Goal: Find contact information: Find contact information

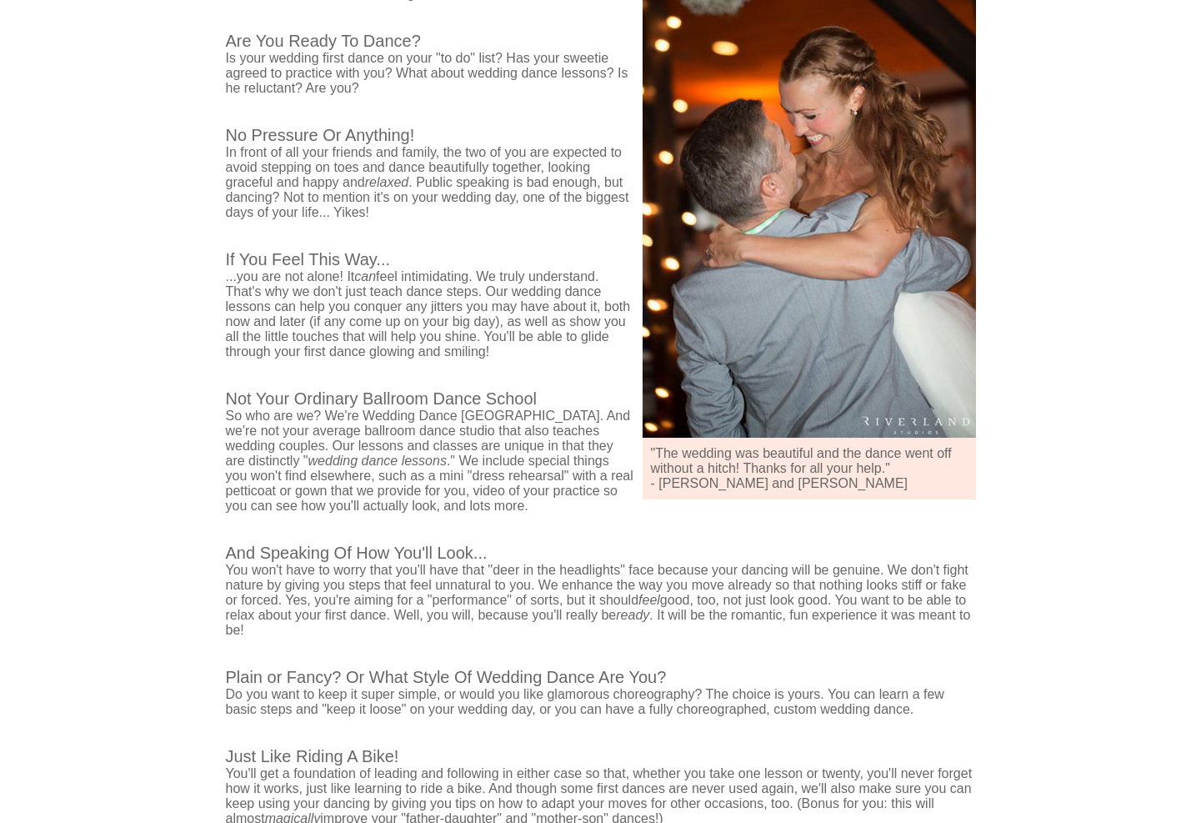
scroll to position [876, 0]
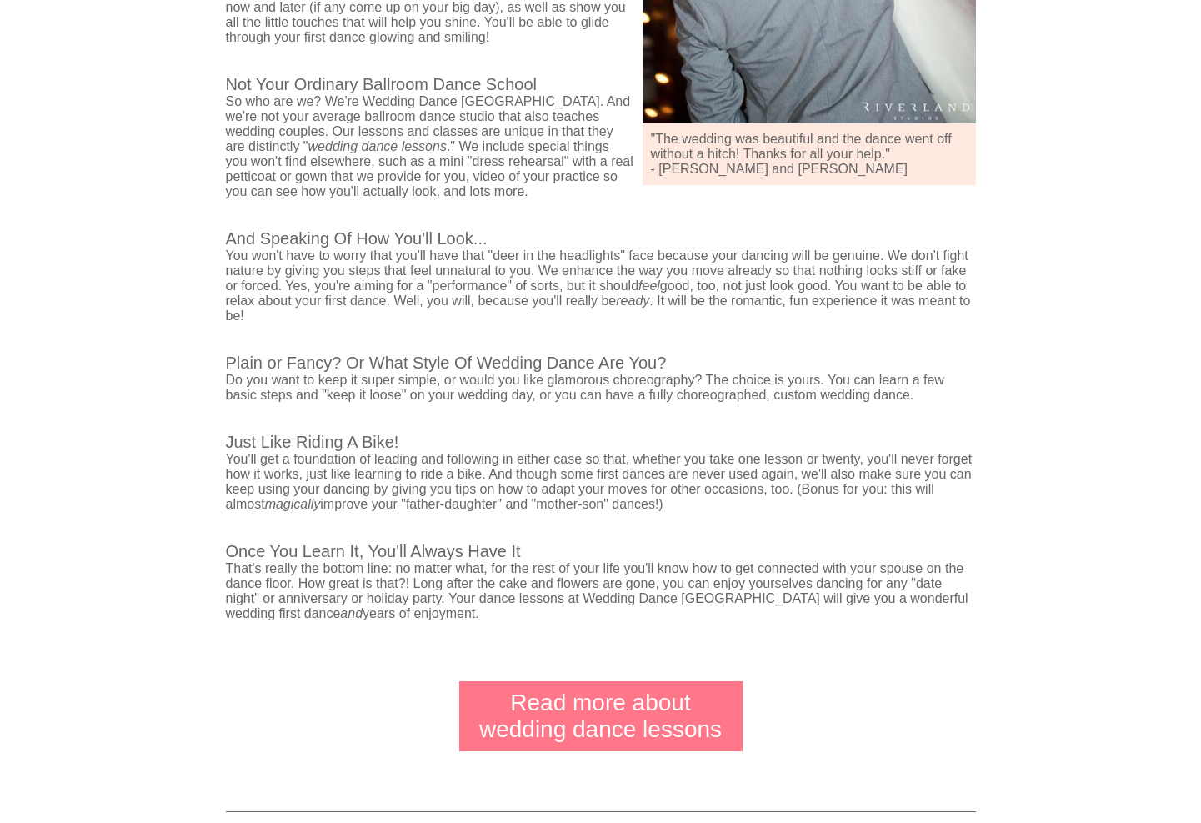
drag, startPoint x: 259, startPoint y: 785, endPoint x: 561, endPoint y: 785, distance: 301.7
click at [561, 812] on p "Serving [GEOGRAPHIC_DATA] and [GEOGRAPHIC_DATA], including [GEOGRAPHIC_DATA], […" at bounding box center [601, 835] width 750 height 47
drag, startPoint x: 639, startPoint y: 791, endPoint x: 238, endPoint y: 779, distance: 401.9
click at [238, 812] on p "Serving [GEOGRAPHIC_DATA] and [GEOGRAPHIC_DATA], including [GEOGRAPHIC_DATA], […" at bounding box center [601, 835] width 750 height 47
copy p "Serving [GEOGRAPHIC_DATA] and [GEOGRAPHIC_DATA], including [GEOGRAPHIC_DATA], […"
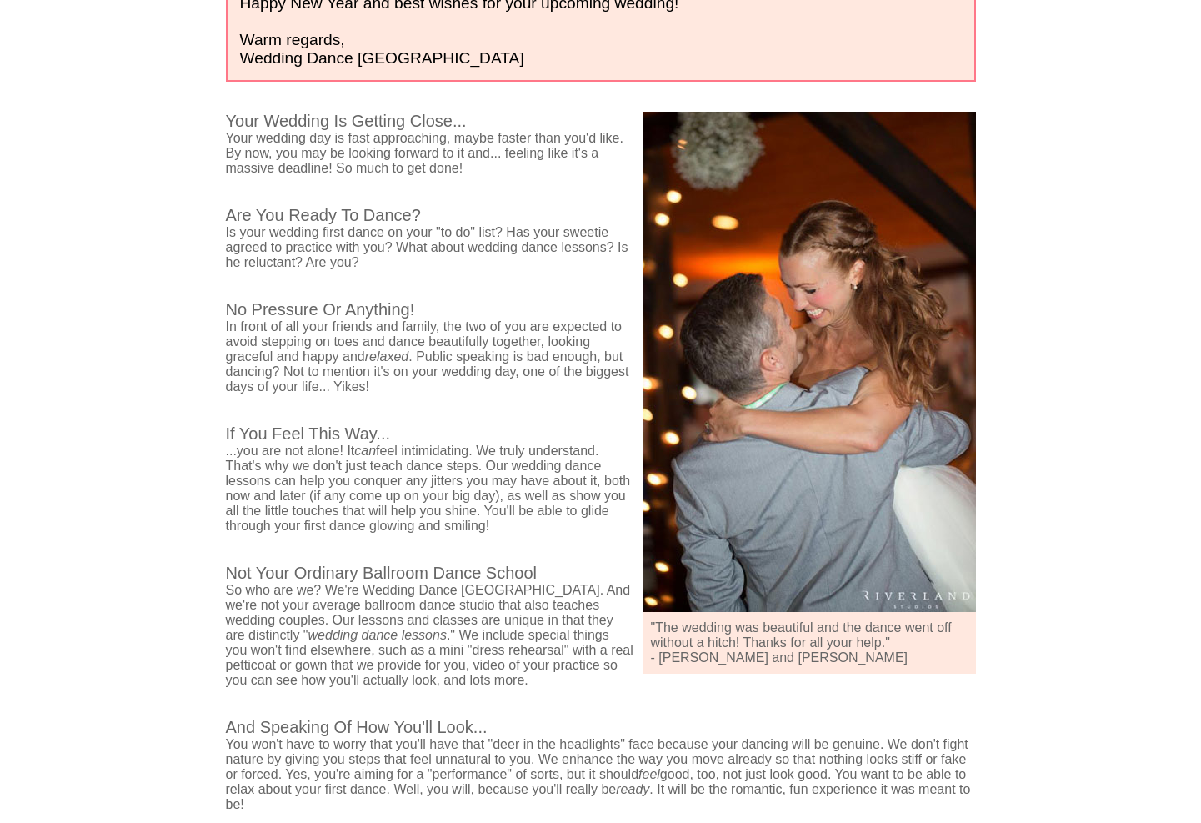
scroll to position [0, 0]
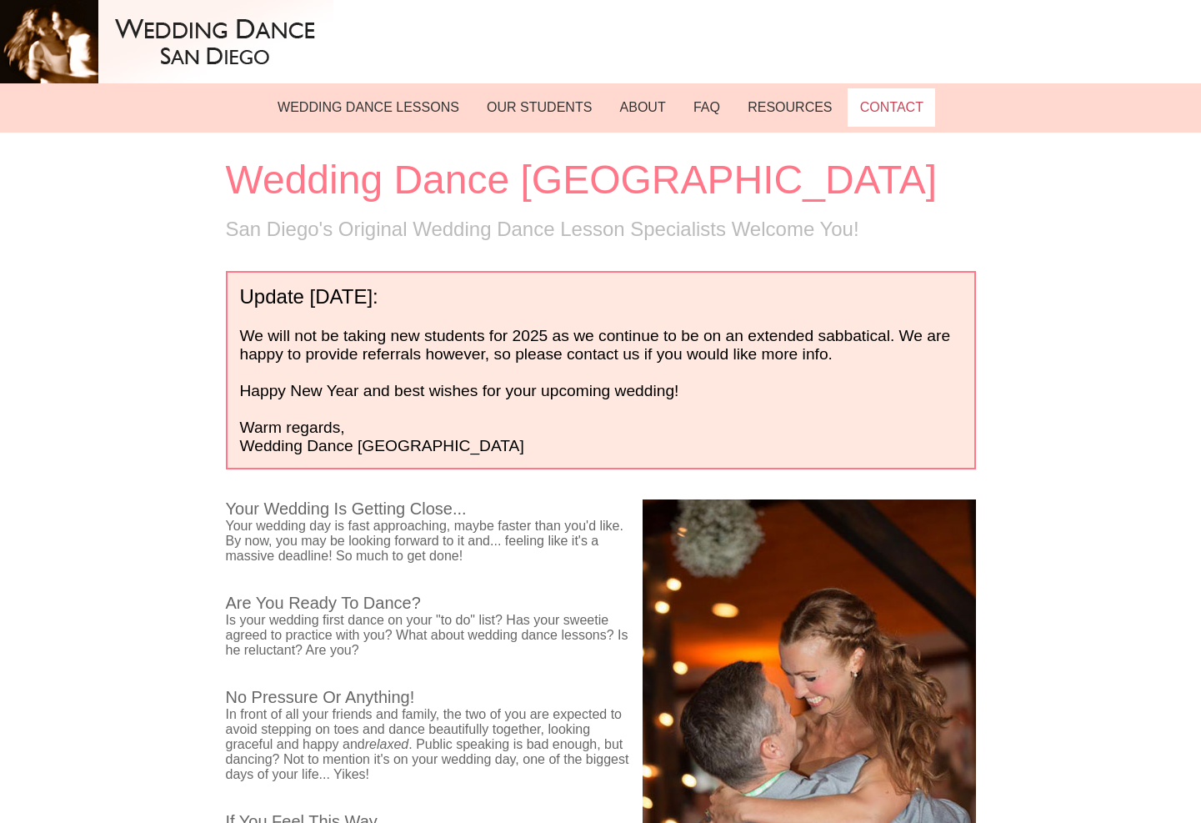
click at [879, 106] on link "CONTACT" at bounding box center [892, 107] width 88 height 38
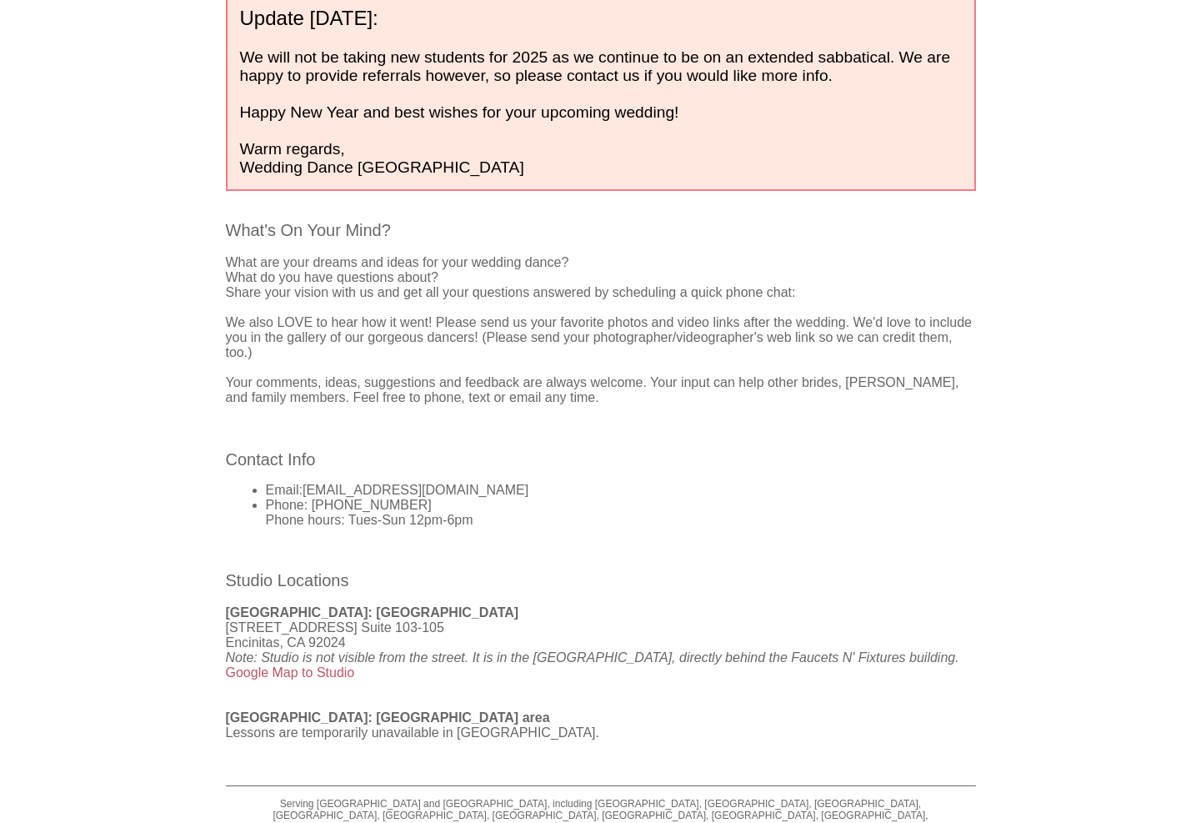
scroll to position [300, 0]
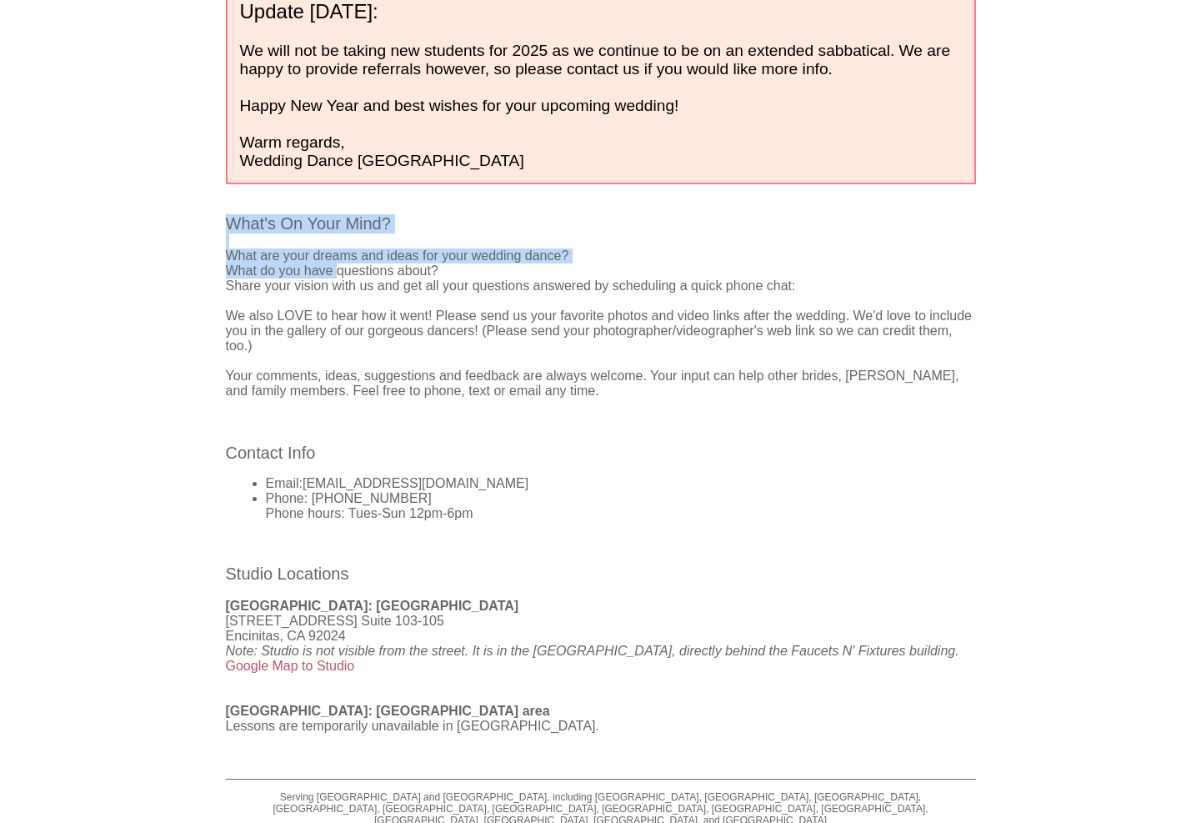
drag, startPoint x: 231, startPoint y: 223, endPoint x: 322, endPoint y: 273, distance: 103.3
click at [322, 273] on div "Contact & Location Please Let Us Know How We Can Serve You Update January 21, 2…" at bounding box center [601, 341] width 799 height 1018
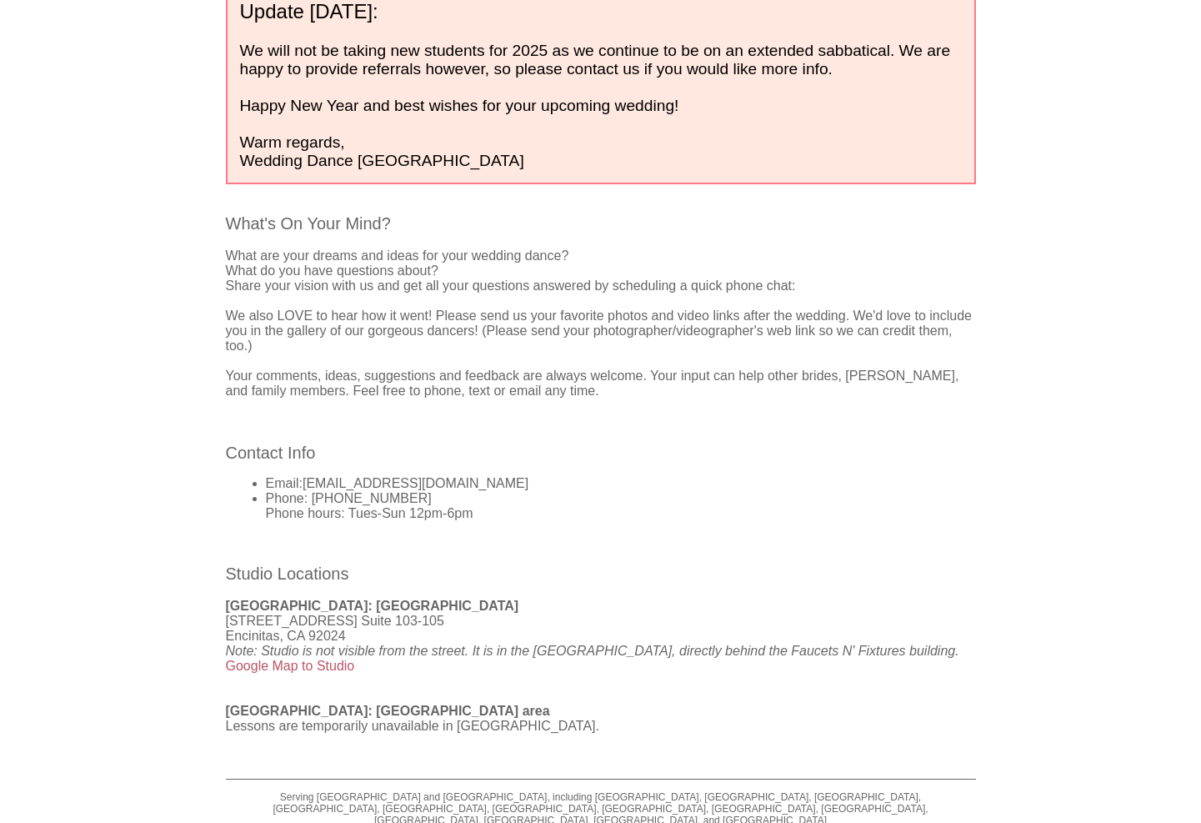
click at [161, 318] on body "WEDDING DANCE LESSONS OUR STUDENTS ABOUT FAQ RESOURCES CONTACT Contact & Locati…" at bounding box center [600, 274] width 1201 height 1149
drag, startPoint x: 241, startPoint y: 312, endPoint x: 576, endPoint y: 282, distance: 336.4
click at [576, 282] on div "Contact & Location Please Let Us Know How We Can Serve You Update January 21, 2…" at bounding box center [601, 341] width 799 height 1018
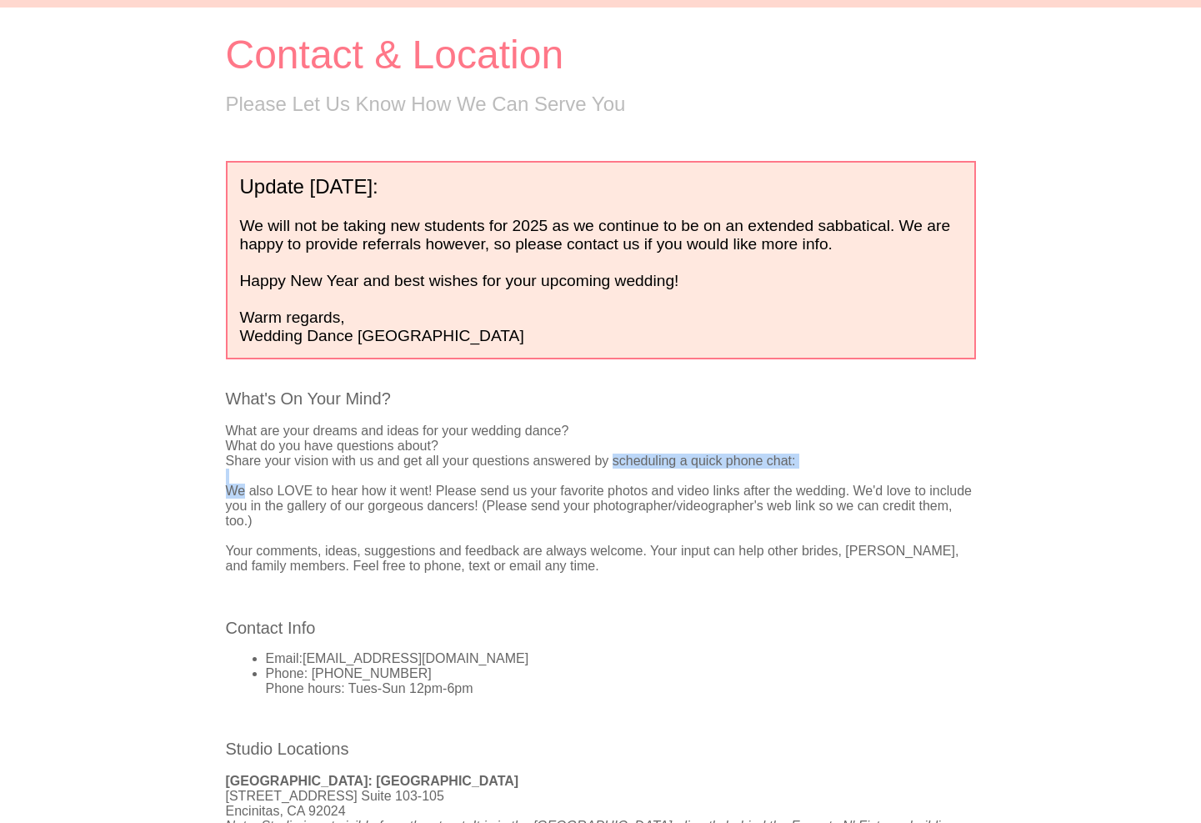
scroll to position [0, 0]
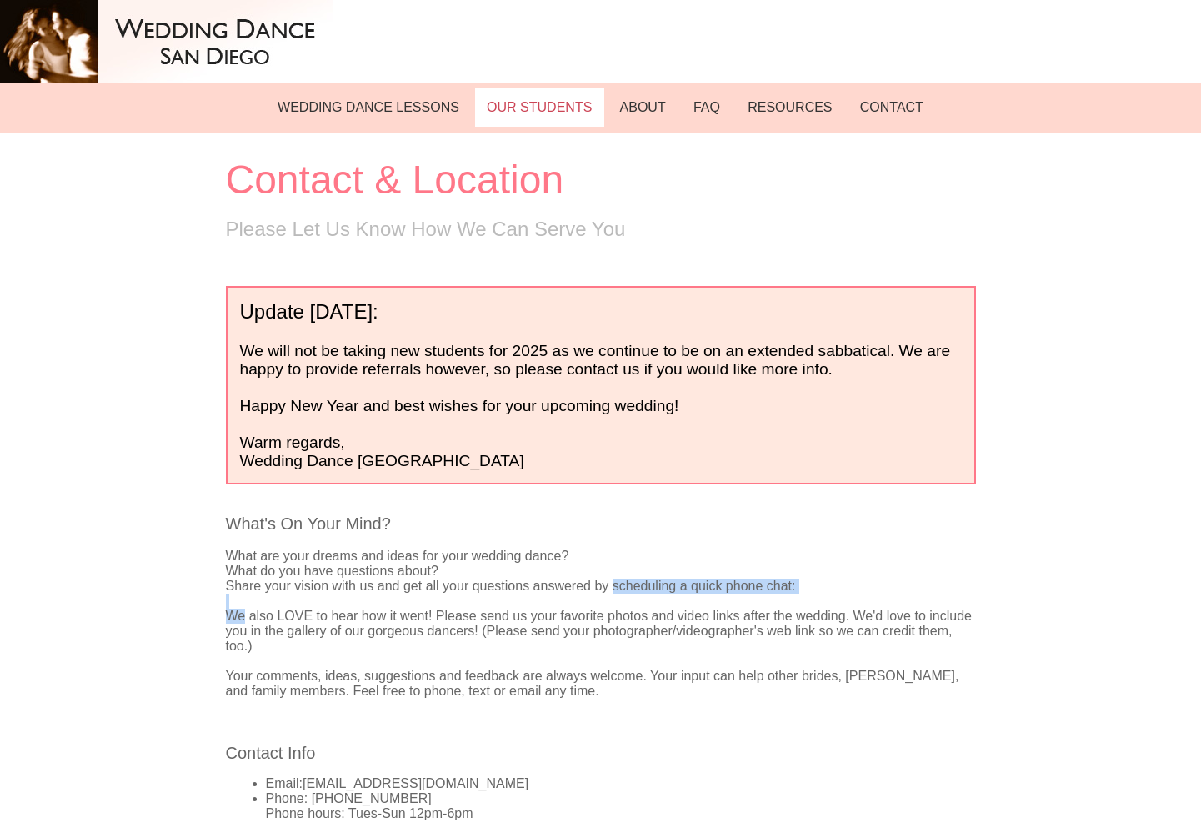
click at [535, 101] on link "OUR STUDENTS" at bounding box center [539, 107] width 129 height 38
